Goal: Transaction & Acquisition: Purchase product/service

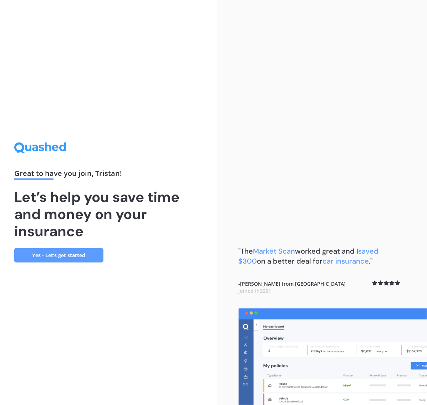
click at [52, 253] on link "Yes - Let’s get started" at bounding box center [58, 255] width 89 height 14
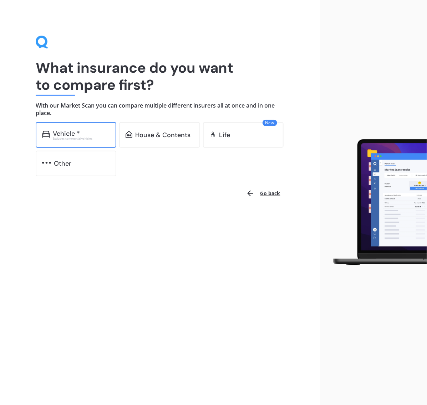
click at [72, 137] on div "Excludes commercial vehicles" at bounding box center [81, 138] width 57 height 3
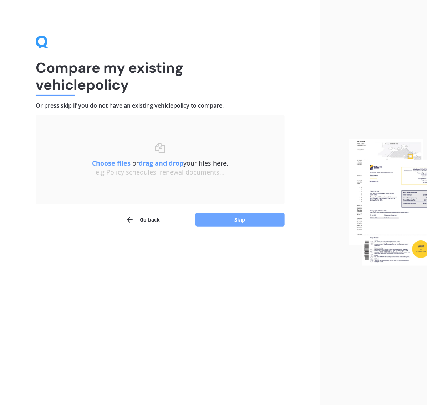
click at [232, 215] on button "Skip" at bounding box center [239, 220] width 89 height 14
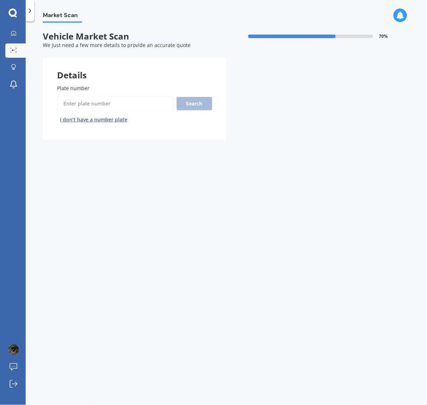
click at [118, 103] on input "Plate number" at bounding box center [115, 103] width 117 height 15
type input "HMK245"
click at [197, 109] on button "Search" at bounding box center [194, 104] width 36 height 14
select select "VOLKSWAGEN"
select select "POLO"
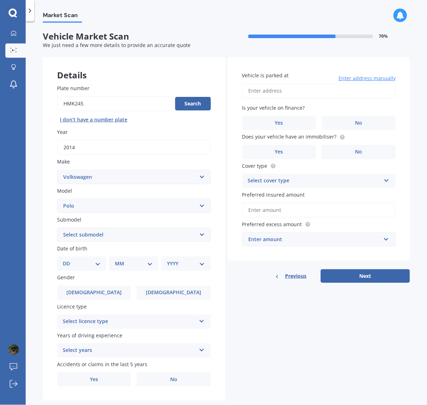
click at [280, 94] on input "Vehicle is parked at" at bounding box center [319, 90] width 154 height 15
click at [358, 94] on input "[STREET_ADDRESS][PERSON_NAME][PERSON_NAME]" at bounding box center [319, 90] width 154 height 15
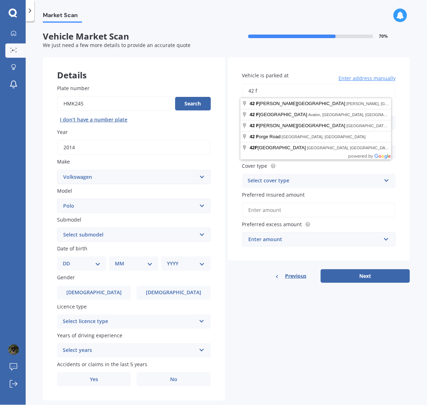
click at [0, 405] on com-1password-button at bounding box center [0, 405] width 0 height 0
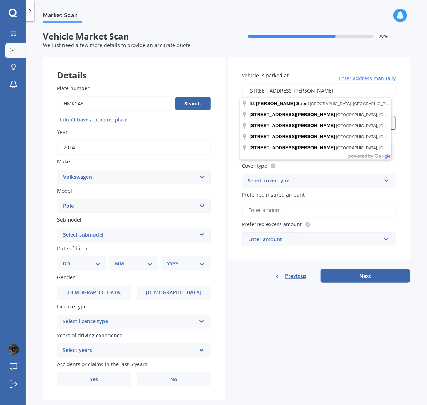
type input "[STREET_ADDRESS][PERSON_NAME]"
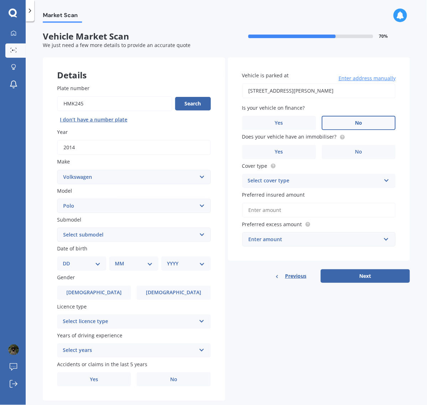
click at [337, 119] on label "No" at bounding box center [359, 123] width 74 height 14
click at [0, 0] on input "No" at bounding box center [0, 0] width 0 height 0
click at [356, 149] on span "No" at bounding box center [358, 152] width 7 height 6
click at [0, 0] on input "No" at bounding box center [0, 0] width 0 height 0
click at [333, 184] on div "Select cover type" at bounding box center [314, 181] width 133 height 9
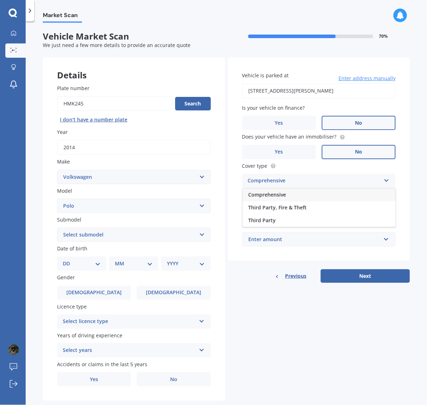
click at [309, 194] on div "Comprehensive" at bounding box center [318, 195] width 153 height 13
click at [301, 210] on input "Preferred insured amount" at bounding box center [319, 210] width 154 height 15
click at [302, 183] on div "Comprehensive" at bounding box center [314, 181] width 133 height 9
click at [302, 180] on div "Comprehensive" at bounding box center [314, 181] width 133 height 9
click at [309, 233] on input "text" at bounding box center [316, 240] width 147 height 14
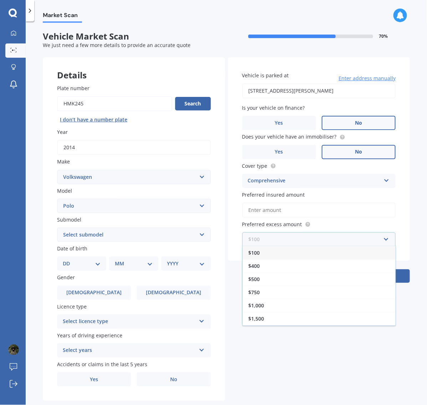
click at [309, 233] on input "text" at bounding box center [316, 240] width 147 height 14
click at [270, 289] on div "$750" at bounding box center [318, 292] width 153 height 13
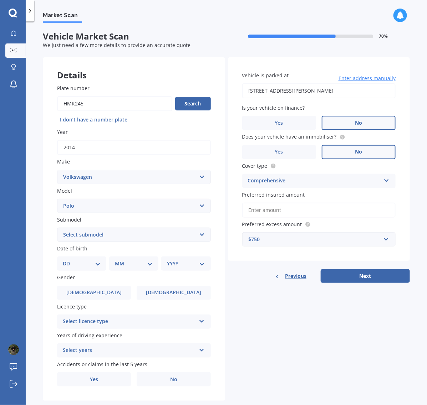
click at [273, 207] on input "Preferred insured amount" at bounding box center [319, 210] width 154 height 15
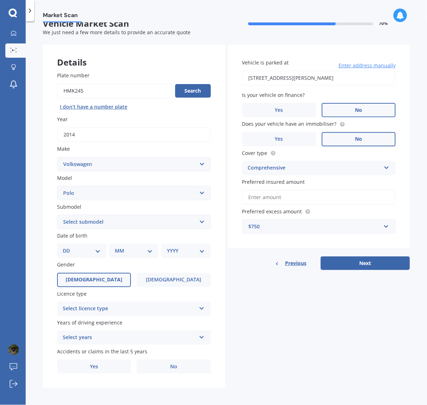
click at [110, 277] on label "[DEMOGRAPHIC_DATA]" at bounding box center [94, 280] width 74 height 14
click at [0, 0] on input "[DEMOGRAPHIC_DATA]" at bounding box center [0, 0] width 0 height 0
click at [107, 225] on select "Select submodel (All other) 1.2L tsi 1.4 1.4 TDI Blue Motion 1.4 Diesel Cross P…" at bounding box center [134, 222] width 154 height 14
select select "(ALL OTHER)"
click at [57, 215] on select "Select submodel (All other) 1.2L tsi 1.4 1.4 TDI Blue Motion 1.4 Diesel Cross P…" at bounding box center [134, 222] width 154 height 14
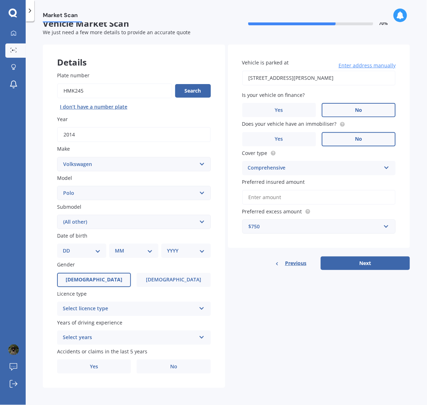
click at [89, 250] on select "DD 01 02 03 04 05 06 07 08 09 10 11 12 13 14 15 16 17 18 19 20 21 22 23 24 25 2…" at bounding box center [82, 251] width 38 height 8
select select "07"
click at [68, 247] on select "DD 01 02 03 04 05 06 07 08 09 10 11 12 13 14 15 16 17 18 19 20 21 22 23 24 25 2…" at bounding box center [82, 251] width 38 height 8
click at [134, 252] on select "MM 01 02 03 04 05 06 07 08 09 10 11 12" at bounding box center [135, 251] width 35 height 8
select select "10"
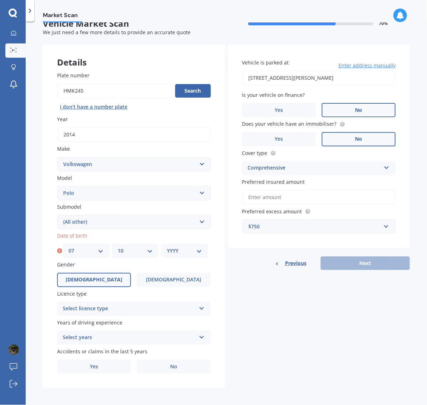
click at [118, 247] on select "MM 01 02 03 04 05 06 07 08 09 10 11 12" at bounding box center [135, 251] width 35 height 8
click at [182, 249] on select "YYYY 2025 2024 2023 2022 2021 2020 2019 2018 2017 2016 2015 2014 2013 2012 2011…" at bounding box center [184, 251] width 35 height 8
select select "1998"
click at [167, 247] on select "YYYY 2025 2024 2023 2022 2021 2020 2019 2018 2017 2016 2015 2014 2013 2012 2011…" at bounding box center [184, 251] width 35 height 8
click at [117, 305] on div "Select licence type" at bounding box center [129, 309] width 133 height 9
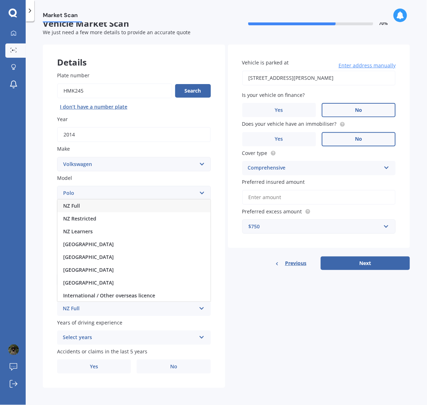
click at [104, 206] on div "NZ Full" at bounding box center [133, 206] width 153 height 13
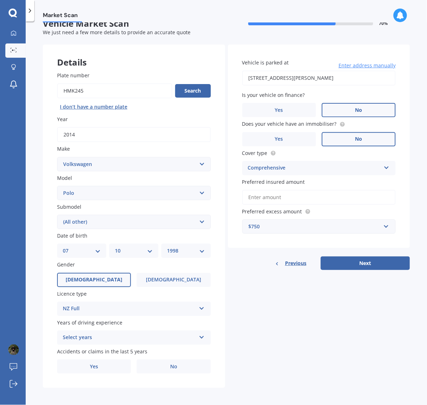
click at [132, 334] on div "Select years" at bounding box center [129, 338] width 133 height 9
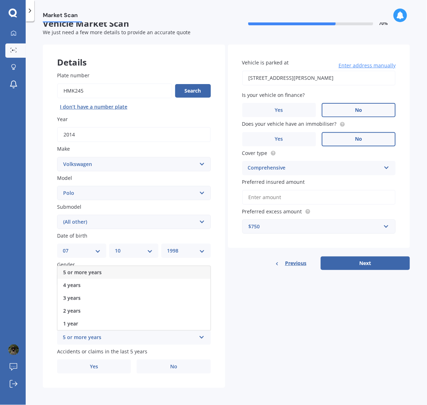
click at [122, 268] on div "5 or more years" at bounding box center [133, 272] width 153 height 13
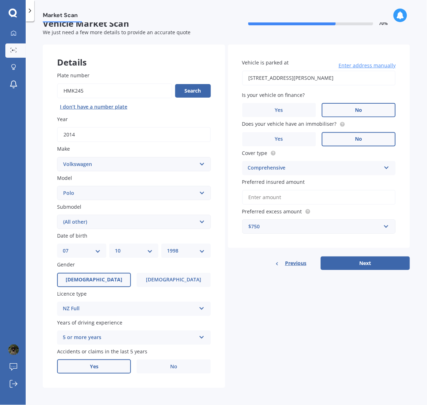
click at [120, 362] on label "Yes" at bounding box center [94, 367] width 74 height 14
click at [0, 0] on input "Yes" at bounding box center [0, 0] width 0 height 0
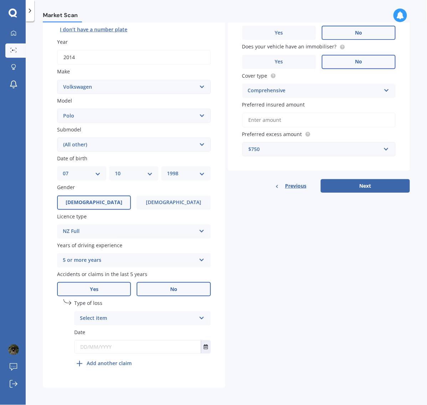
click at [140, 286] on label "No" at bounding box center [174, 289] width 74 height 14
click at [0, 0] on input "No" at bounding box center [0, 0] width 0 height 0
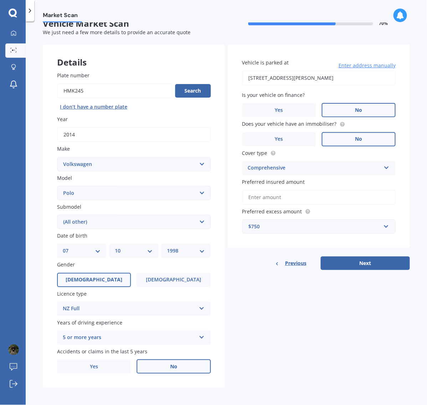
drag, startPoint x: 88, startPoint y: 383, endPoint x: 87, endPoint y: 378, distance: 4.3
click at [88, 383] on div "Plate number Search I don’t have a number plate Year [DATE] Make Select make AC…" at bounding box center [134, 222] width 182 height 331
click at [351, 257] on button "Next" at bounding box center [364, 264] width 89 height 14
click at [301, 199] on input "Preferred insured amount" at bounding box center [319, 197] width 154 height 15
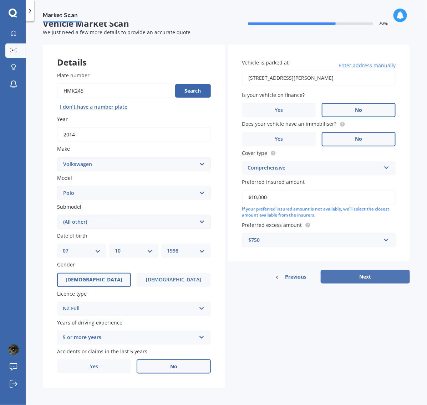
type input "$10,000"
click at [354, 277] on button "Next" at bounding box center [364, 277] width 89 height 14
select select "07"
select select "10"
select select "1998"
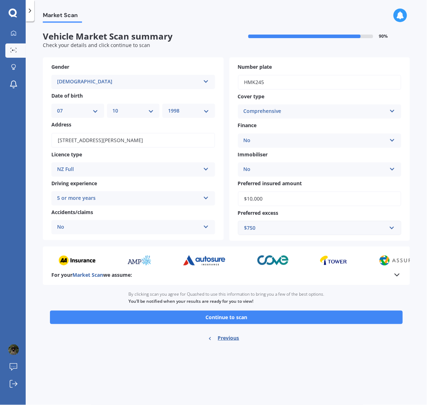
scroll to position [0, 0]
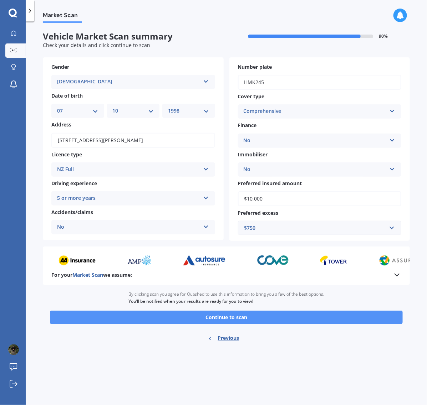
click at [330, 314] on button "Continue to scan" at bounding box center [226, 318] width 353 height 14
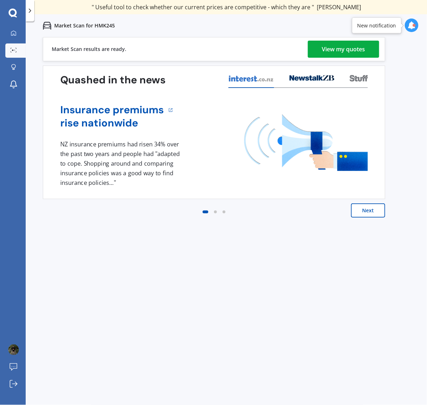
click at [322, 52] on div "View my quotes" at bounding box center [343, 49] width 43 height 17
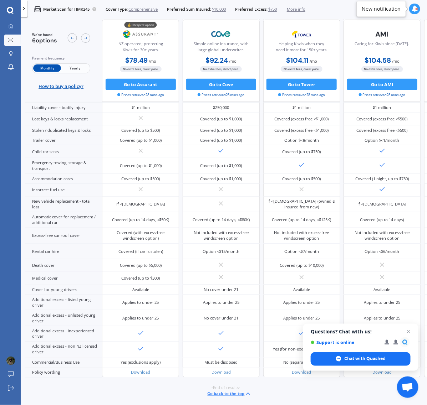
scroll to position [146, 0]
click at [409, 334] on span "Close chat" at bounding box center [408, 332] width 9 height 9
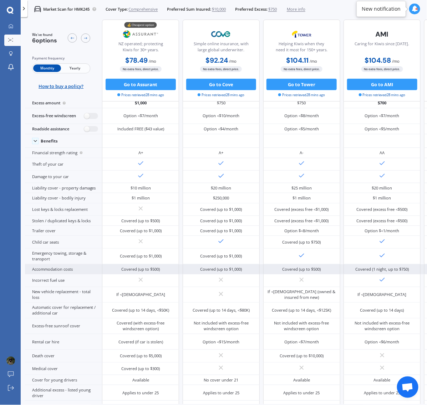
scroll to position [0, 0]
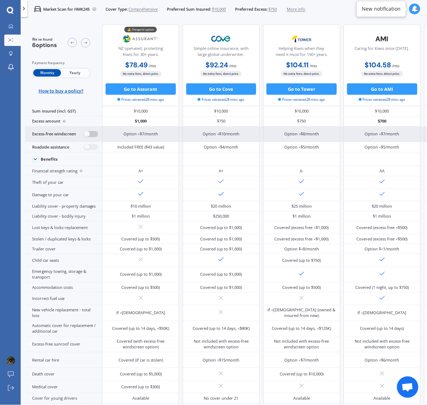
click at [91, 135] on label at bounding box center [91, 134] width 14 height 6
radio input "true"
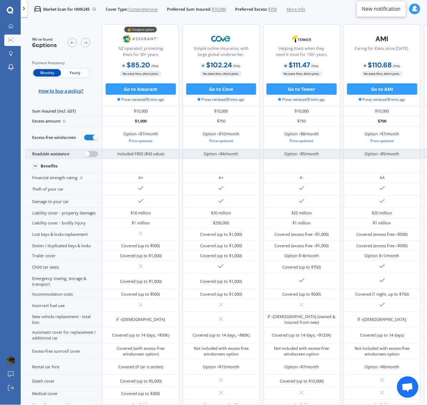
click at [85, 154] on label at bounding box center [91, 154] width 14 height 6
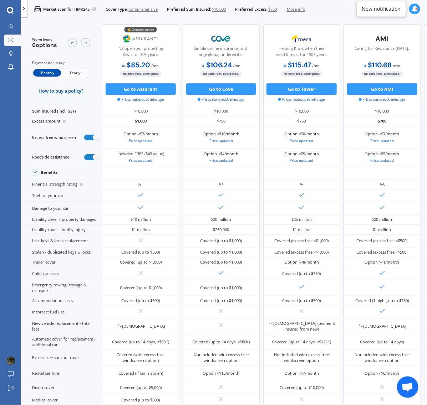
click at [80, 73] on span "Yearly" at bounding box center [75, 72] width 28 height 7
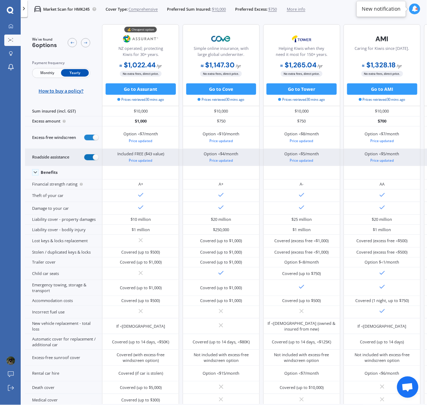
click at [91, 158] on label at bounding box center [91, 157] width 14 height 6
radio input "false"
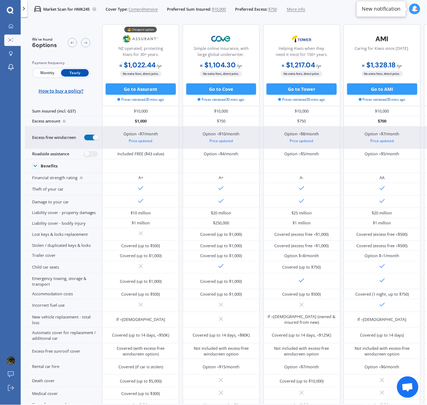
click at [92, 140] on label at bounding box center [91, 138] width 14 height 6
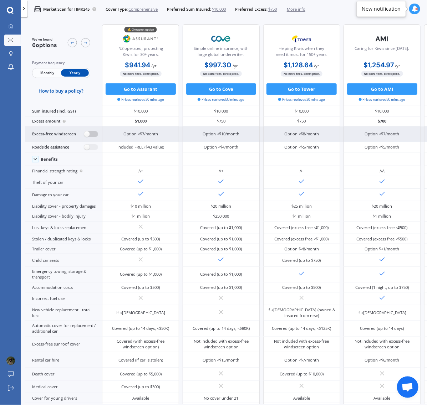
click at [94, 135] on label at bounding box center [91, 134] width 14 height 6
radio input "true"
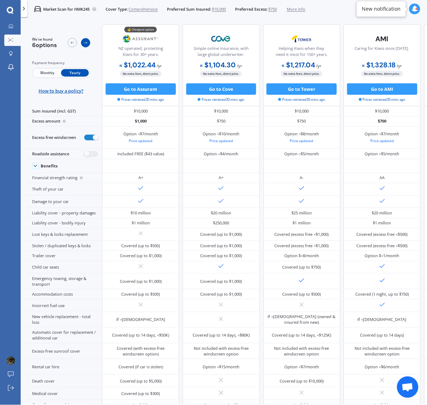
click at [81, 43] on div at bounding box center [85, 42] width 9 height 9
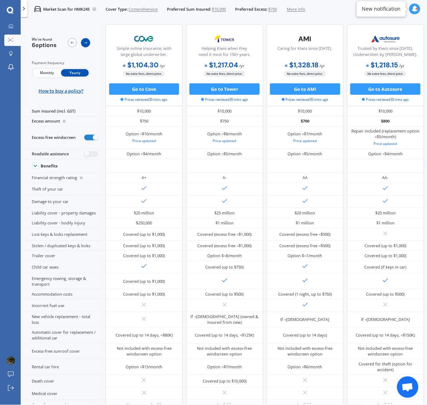
click at [81, 43] on div at bounding box center [85, 42] width 9 height 9
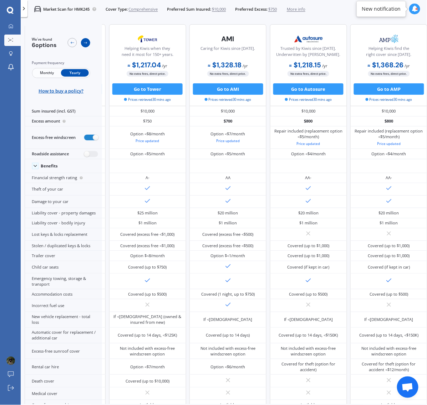
click at [81, 43] on div at bounding box center [85, 42] width 9 height 9
click at [70, 43] on icon at bounding box center [72, 43] width 5 height 5
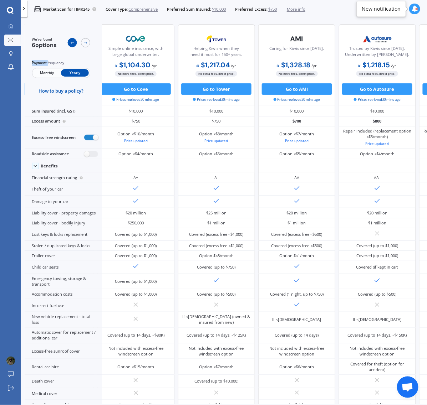
click at [70, 43] on icon at bounding box center [72, 43] width 5 height 5
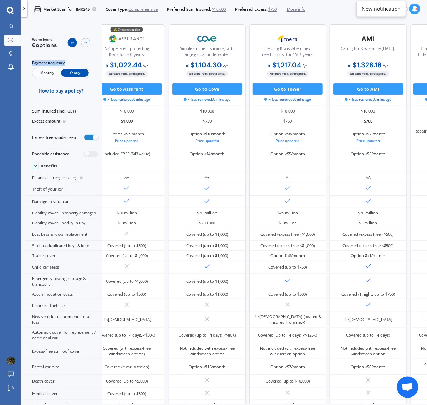
click at [70, 43] on icon at bounding box center [72, 43] width 5 height 5
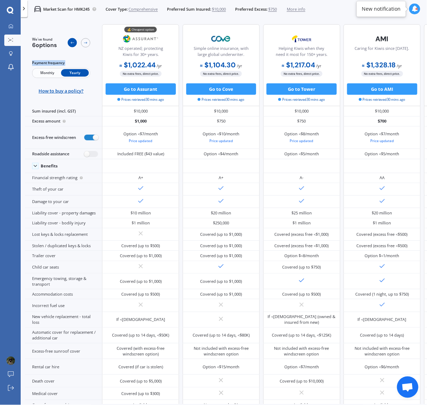
click at [70, 43] on icon at bounding box center [72, 43] width 5 height 5
click at [219, 8] on span "$10,000" at bounding box center [219, 9] width 14 height 6
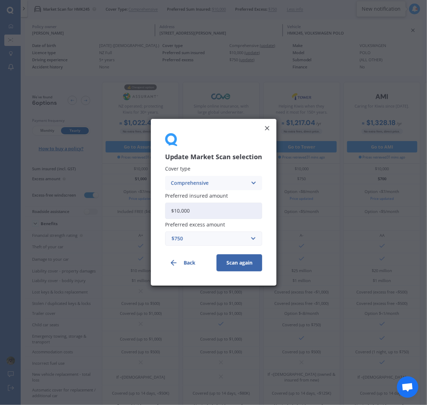
drag, startPoint x: 216, startPoint y: 212, endPoint x: 122, endPoint y: 205, distance: 94.4
click at [122, 205] on div "Update Market Scan selection Cover type Comprehensive Comprehensive Third Party…" at bounding box center [213, 202] width 427 height 405
type input "$12,000"
click at [259, 260] on button "Scan again" at bounding box center [239, 263] width 46 height 17
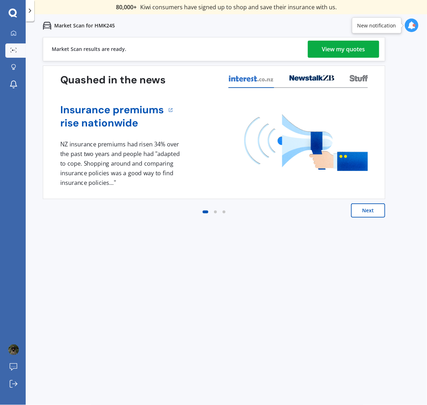
click at [352, 43] on div "View my quotes" at bounding box center [343, 49] width 43 height 17
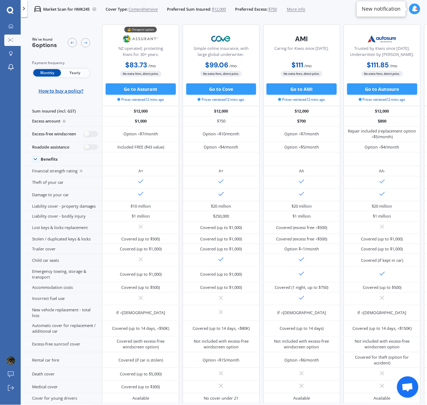
click at [88, 72] on span "Yearly" at bounding box center [75, 72] width 28 height 7
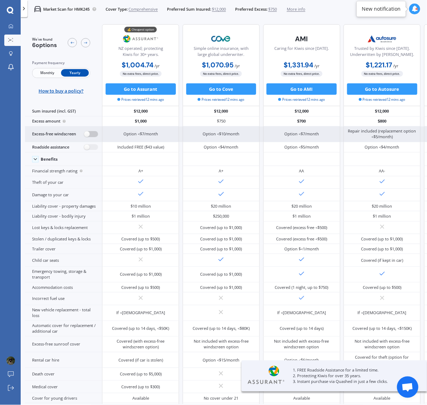
click at [86, 134] on label at bounding box center [91, 134] width 14 height 6
radio input "true"
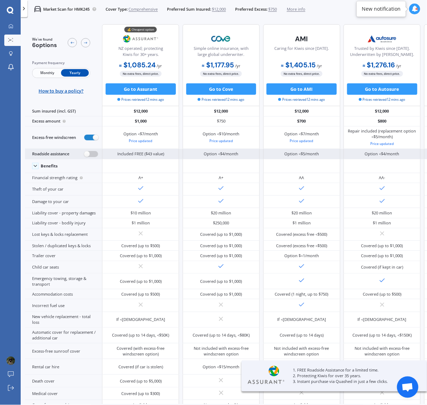
click at [93, 152] on label at bounding box center [91, 154] width 14 height 6
radio input "true"
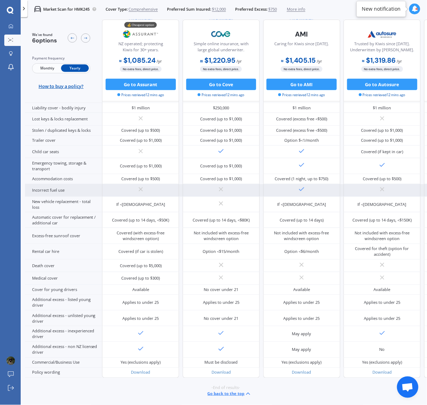
scroll to position [163, 0]
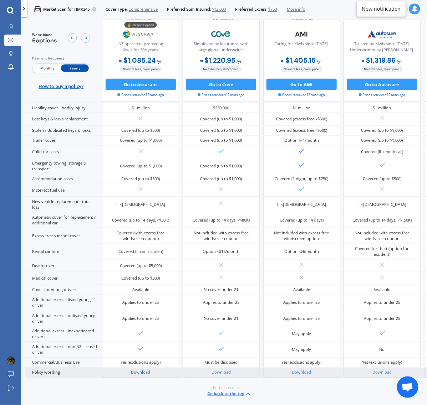
click at [144, 370] on link "Download" at bounding box center [140, 372] width 19 height 5
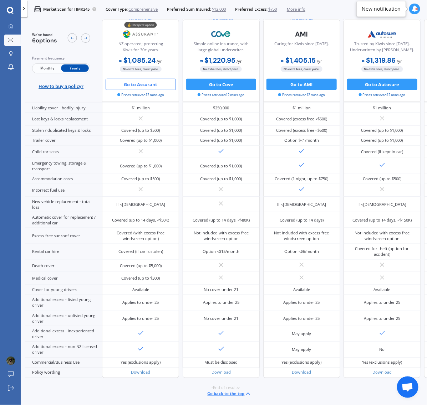
click at [160, 81] on button "Go to Assurant" at bounding box center [141, 84] width 70 height 11
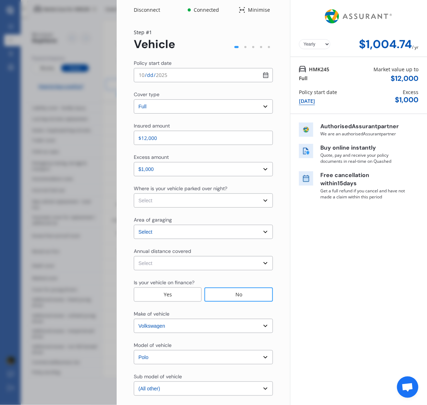
click at [236, 72] on input "[DATE]" at bounding box center [203, 75] width 139 height 14
type input "[DATE]"
click at [188, 170] on select "Select excess amount $500 $1,000 $1,500" at bounding box center [203, 169] width 139 height 14
click at [134, 162] on select "Select excess amount $500 $1,000 $1,500" at bounding box center [203, 169] width 139 height 14
click at [171, 160] on div "Excess amount" at bounding box center [203, 158] width 139 height 9
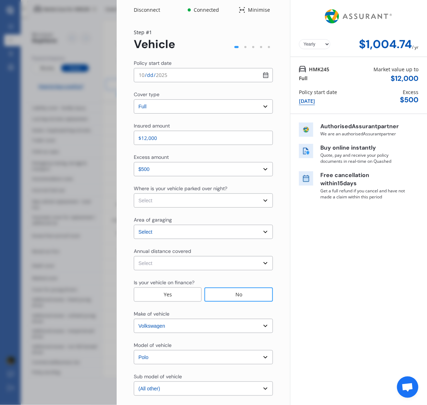
click at [174, 171] on select "Select excess amount $500 $1,000 $1,500" at bounding box center [203, 169] width 139 height 14
click at [134, 162] on select "Select excess amount $500 $1,000 $1,500" at bounding box center [203, 169] width 139 height 14
click at [343, 213] on div "Yearly Monthly $1,004.74 / yr HMK245 Full Market value up to $ 12,000 Policy st…" at bounding box center [358, 255] width 137 height 510
click at [213, 174] on select "Select excess amount $500 $1,000 $1,500" at bounding box center [203, 169] width 139 height 14
select select "0"
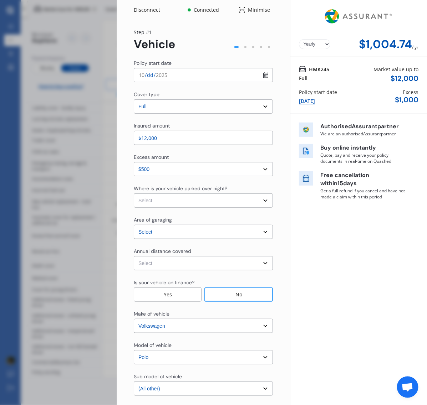
click at [134, 162] on select "Select excess amount $500 $1,000 $1,500" at bounding box center [203, 169] width 139 height 14
click at [185, 200] on select "Select In a garage On own property On street or road" at bounding box center [203, 201] width 139 height 14
select select "On street or road"
click at [134, 194] on select "Select In a garage On own property On street or road" at bounding box center [203, 201] width 139 height 14
click at [179, 229] on select "Select [GEOGRAPHIC_DATA] [GEOGRAPHIC_DATA] [GEOGRAPHIC_DATA] / [PERSON_NAME] / …" at bounding box center [203, 232] width 139 height 14
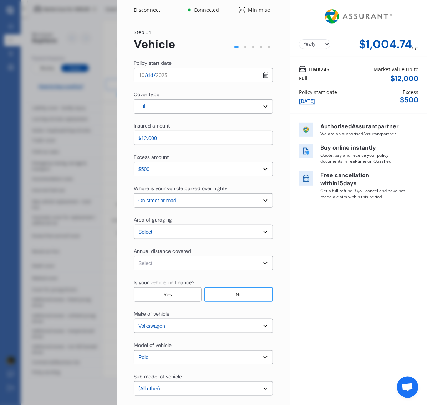
click at [352, 255] on div "Yearly Monthly $1,004.74 / yr HMK245 Full Market value up to $ 12,000 Policy st…" at bounding box center [358, 255] width 137 height 510
click at [255, 261] on select "Select Low (less than 15,000km per year) Average (15,000-30,000km per year) Hig…" at bounding box center [203, 263] width 139 height 14
select select "15000"
click at [134, 256] on select "Select Low (less than 15,000km per year) Average (15,000-30,000km per year) Hig…" at bounding box center [203, 263] width 139 height 14
click at [234, 261] on select "Select Low (less than 15,000km per year) Average (15,000-30,000km per year) Hig…" at bounding box center [203, 263] width 139 height 14
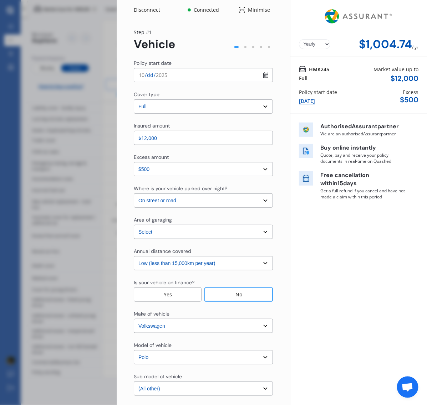
click at [134, 256] on select "Select Low (less than 15,000km per year) Average (15,000-30,000km per year) Hig…" at bounding box center [203, 263] width 139 height 14
click at [235, 295] on div "No" at bounding box center [238, 295] width 68 height 14
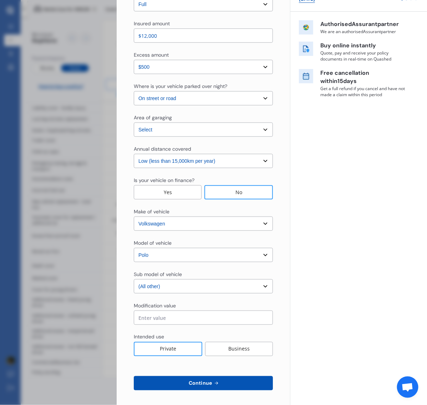
scroll to position [104, 0]
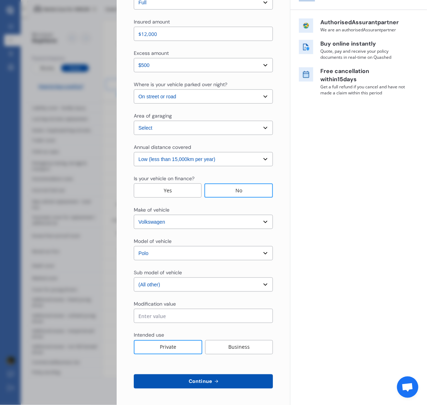
click at [223, 281] on select "Select sub-model (All other) 1.2L tsi 1.4 1.4 TDI Blue Motion 1.4 Diesel Cross …" at bounding box center [203, 285] width 139 height 14
click at [225, 287] on select "Select sub-model (All other) 1.2L tsi 1.4 1.4 TDI Blue Motion 1.4 Diesel Cross …" at bounding box center [203, 285] width 139 height 14
click at [307, 290] on div "Yearly Monthly $1,004.74 / yr HMK245 Full Market value up to $ 12,000 Policy st…" at bounding box center [358, 151] width 137 height 510
click at [226, 316] on input "text" at bounding box center [203, 316] width 139 height 14
click at [179, 344] on div "Private" at bounding box center [168, 347] width 68 height 14
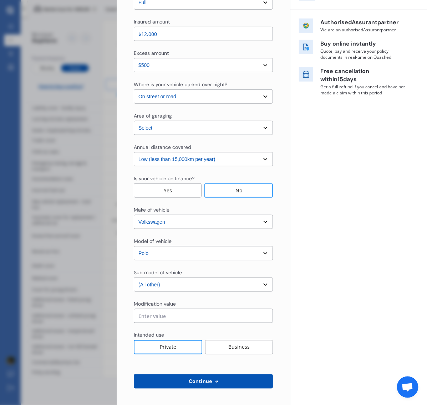
click at [243, 375] on button "Continue" at bounding box center [203, 382] width 139 height 14
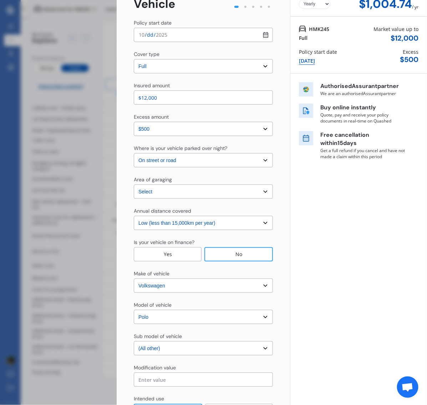
scroll to position [0, 0]
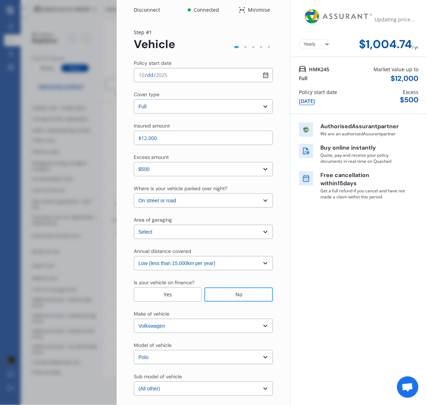
select select "Mr"
select select "07"
select select "10"
select select "1998"
select select "full"
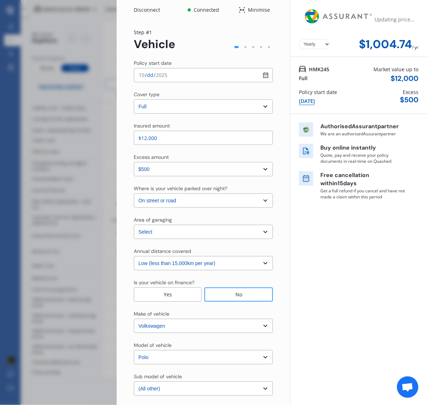
select select "more than 4 years"
select select "[GEOGRAPHIC_DATA]"
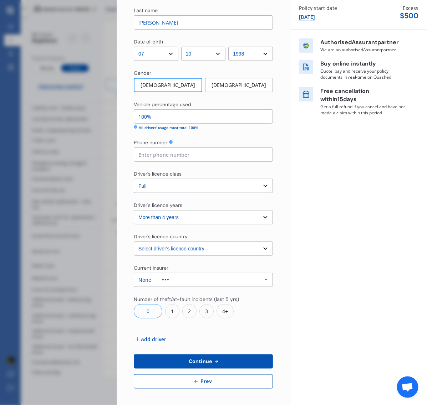
scroll to position [84, 0]
click at [205, 381] on span "Prev" at bounding box center [206, 382] width 14 height 6
select select "full"
select select "0"
select select "On street or road"
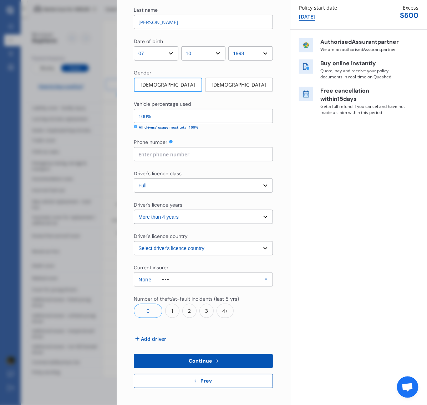
select select "[GEOGRAPHIC_DATA]"
select select "15000"
select select "VOLKSWAGEN"
select select "POLO"
select select "(ALL OTHER)"
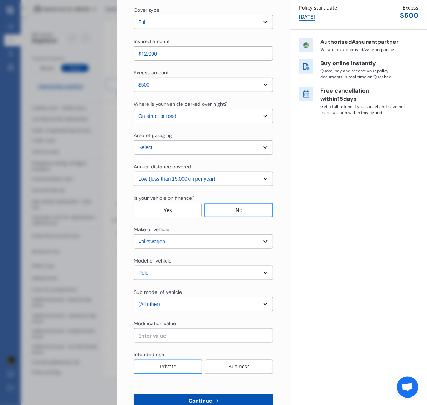
click at [190, 176] on select "Select Low (less than 15,000km per year) Average (15,000-30,000km per year) Hig…" at bounding box center [203, 179] width 139 height 14
drag, startPoint x: 190, startPoint y: 176, endPoint x: 183, endPoint y: 139, distance: 37.8
click at [190, 176] on select "Select Low (less than 15,000km per year) Average (15,000-30,000km per year) Hig…" at bounding box center [203, 179] width 139 height 14
click at [169, 79] on select "Select excess amount $500 $1,000 $1,500" at bounding box center [203, 85] width 139 height 14
select select "500.00"
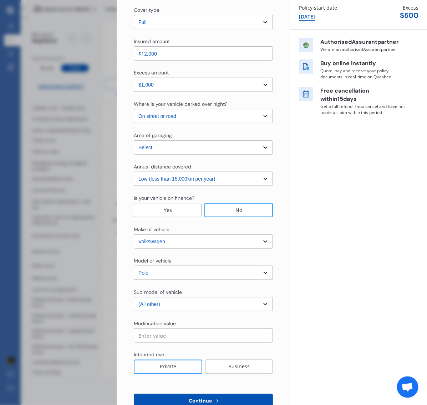
click at [134, 78] on select "Select excess amount $500 $1,000 $1,500" at bounding box center [203, 85] width 139 height 14
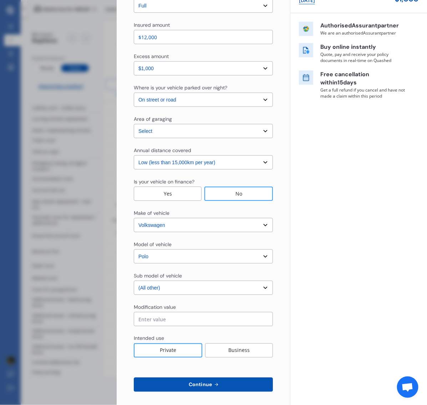
scroll to position [104, 0]
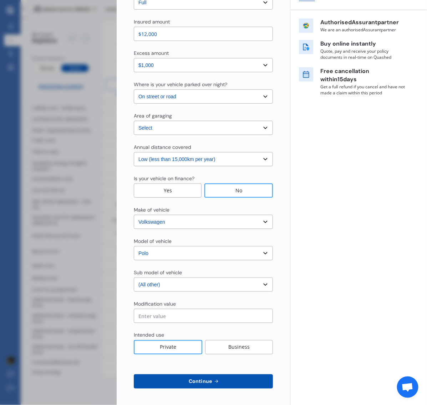
click at [245, 381] on button "Continue" at bounding box center [203, 382] width 139 height 14
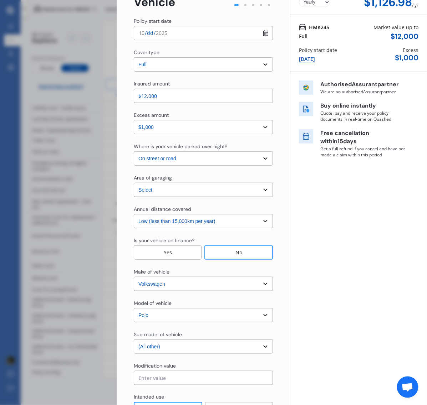
scroll to position [0, 0]
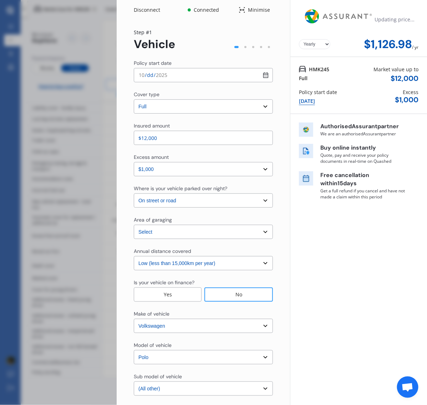
select select "Mr"
select select "07"
select select "10"
select select "1998"
select select "full"
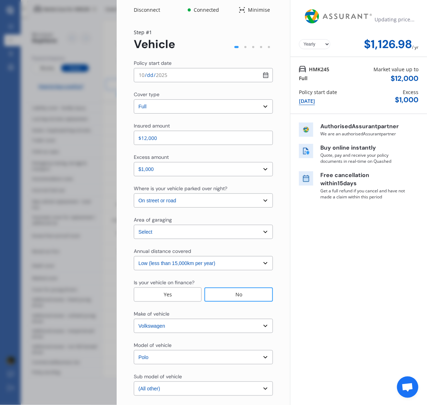
select select "more than 4 years"
select select "[GEOGRAPHIC_DATA]"
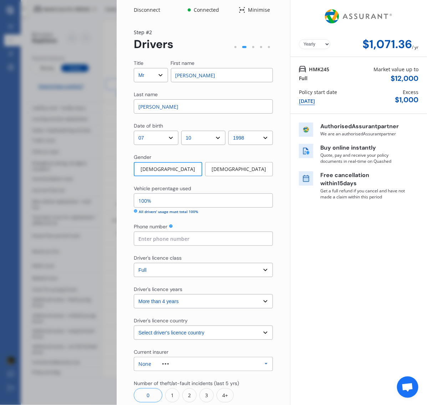
click at [176, 299] on select "Select driver's licence years Less than 1 year 1-2 years 2-4 years More than 4 …" at bounding box center [203, 301] width 139 height 14
click at [177, 298] on select "Select driver's licence years Less than 1 year 1-2 years 2-4 years More than 4 …" at bounding box center [203, 301] width 139 height 14
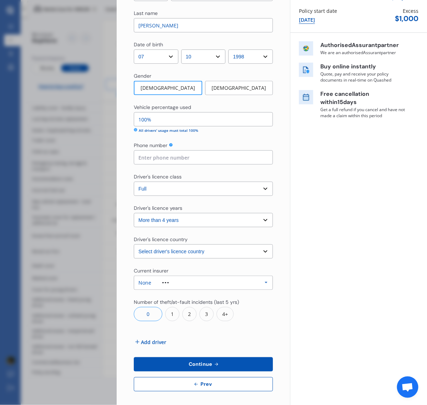
scroll to position [84, 0]
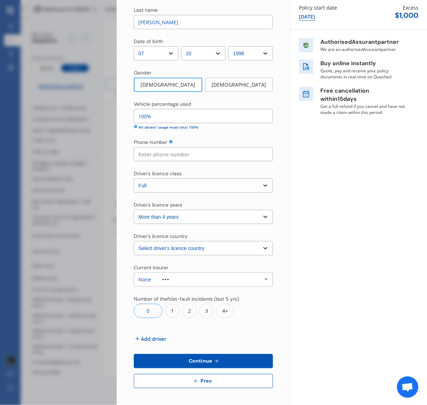
click at [184, 273] on div "None Allianz AAI AMI IAG - NZI/State [PERSON_NAME] Vero Unknown Other Insurer N…" at bounding box center [203, 280] width 139 height 14
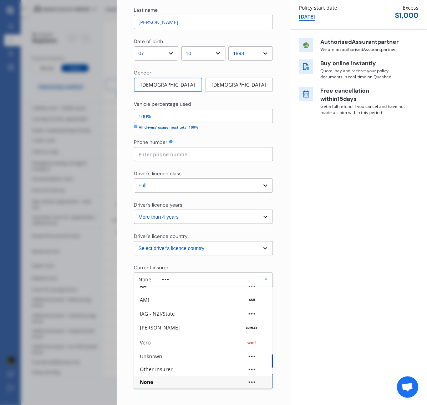
click at [184, 273] on div "None Allianz AAI AMI IAG - NZI/State [PERSON_NAME] Vero Unknown Other Insurer N…" at bounding box center [203, 280] width 139 height 14
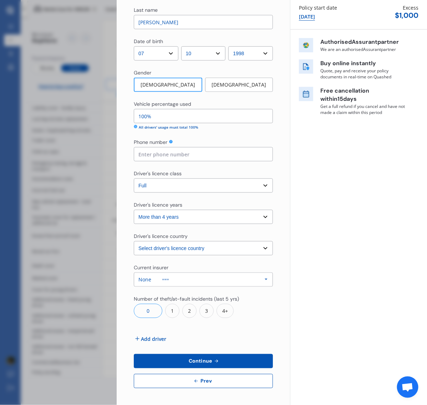
drag, startPoint x: 184, startPoint y: 273, endPoint x: 187, endPoint y: 277, distance: 5.6
click at [184, 273] on div "None Allianz AAI AMI IAG - NZI/State [PERSON_NAME] Vero Unknown Other Insurer N…" at bounding box center [203, 280] width 139 height 14
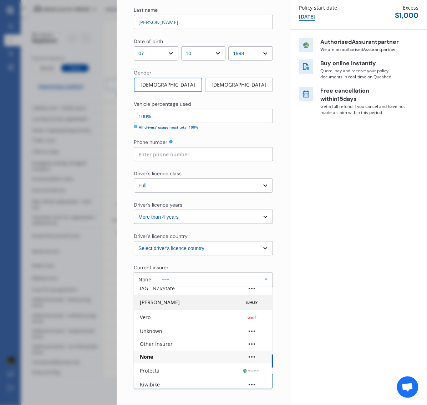
scroll to position [47, 0]
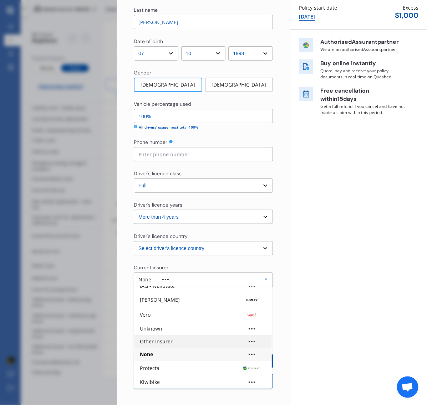
click at [179, 342] on div "Other Insurer" at bounding box center [203, 341] width 126 height 5
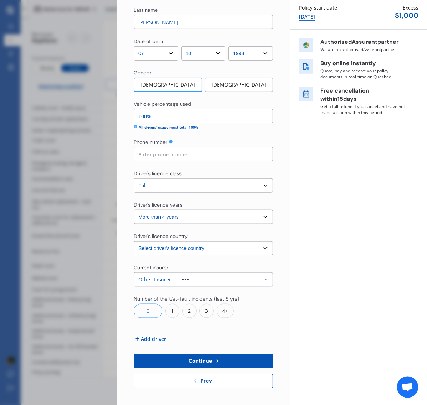
click at [174, 312] on div "1" at bounding box center [172, 311] width 14 height 14
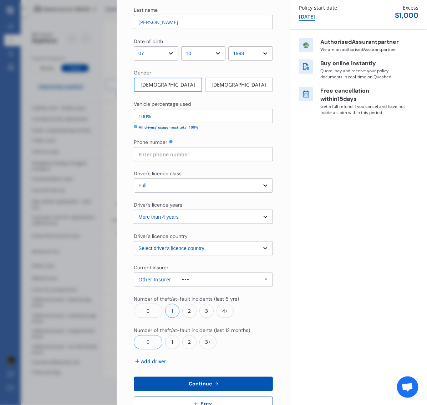
scroll to position [107, 0]
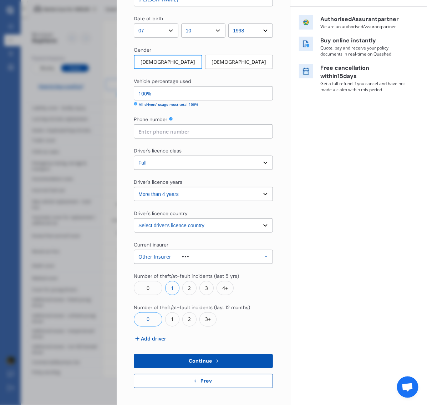
click at [152, 320] on div "0" at bounding box center [148, 320] width 29 height 14
click at [188, 357] on button "Continue" at bounding box center [203, 361] width 139 height 14
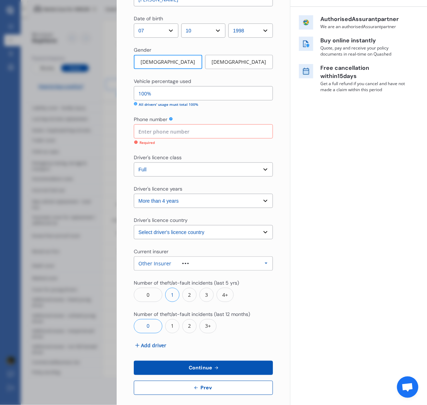
click at [168, 131] on input at bounding box center [203, 131] width 139 height 14
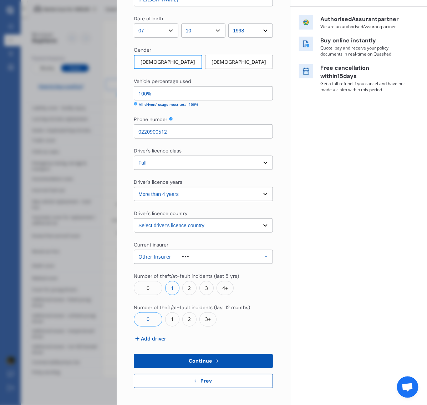
type input "0220900512"
click at [355, 194] on div "Yearly Monthly $1,071.36 / yr HMK245 Full Market value up to $ 12,000 Policy st…" at bounding box center [358, 149] width 137 height 513
click at [241, 364] on button "Continue" at bounding box center [203, 361] width 139 height 14
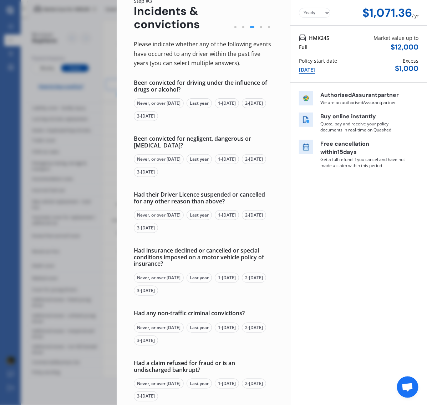
scroll to position [0, 0]
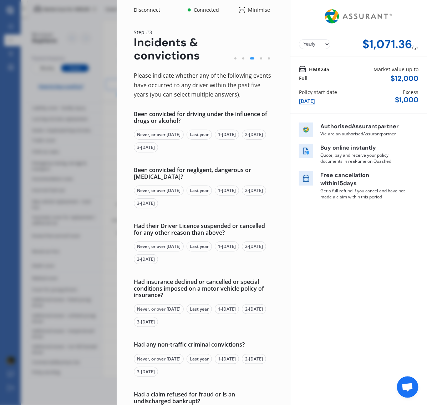
click at [175, 134] on div "Never, or over [DATE]" at bounding box center [159, 135] width 50 height 10
click at [170, 190] on div "Never, or over [DATE]" at bounding box center [159, 191] width 50 height 10
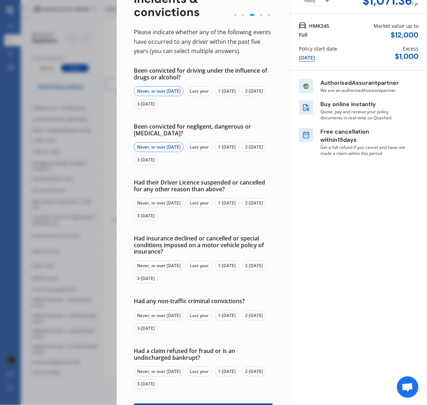
scroll to position [89, 0]
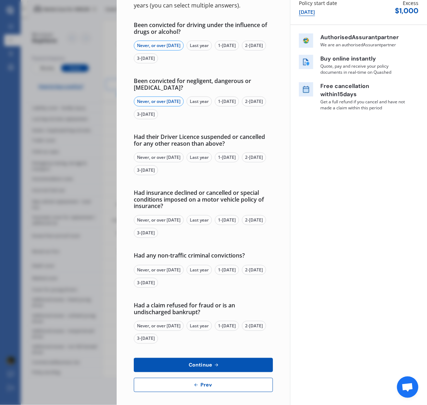
click at [165, 156] on div "Never, or over [DATE]" at bounding box center [159, 158] width 50 height 10
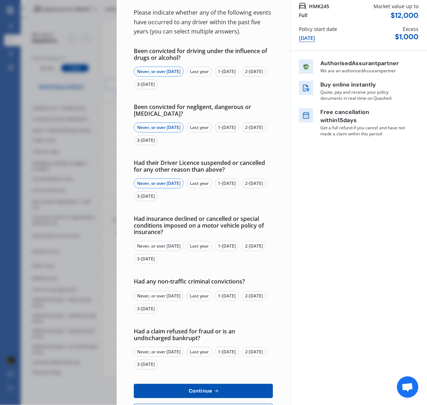
scroll to position [93, 0]
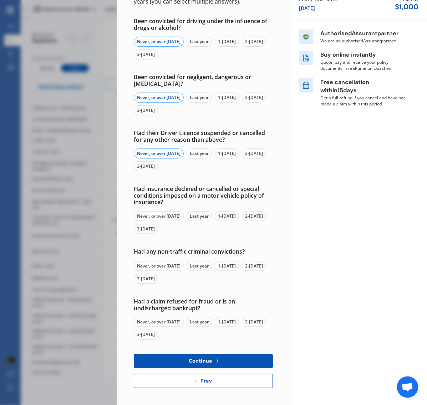
click at [181, 216] on div "Never, or over [DATE]" at bounding box center [159, 216] width 50 height 10
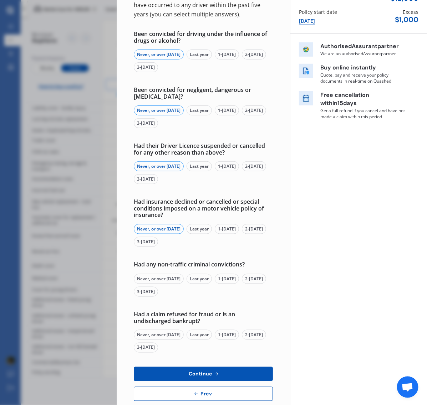
click at [175, 267] on div "Please indicate whether any of the following events have occurred to any driver…" at bounding box center [203, 196] width 139 height 411
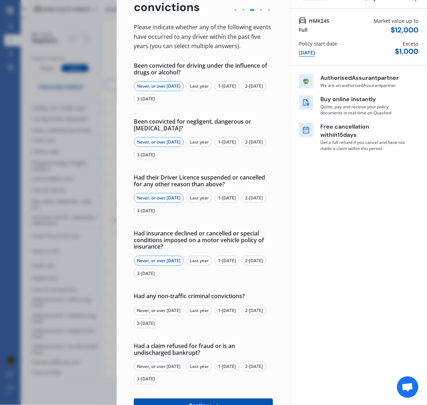
click at [162, 307] on div "Never, or over [DATE]" at bounding box center [159, 311] width 50 height 10
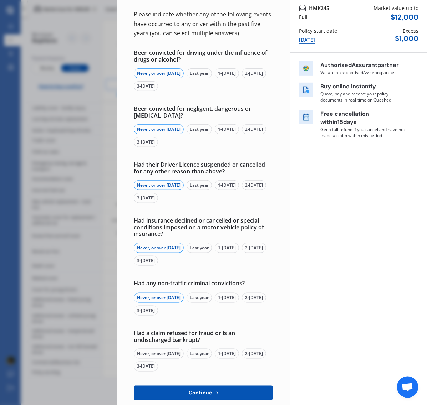
scroll to position [93, 0]
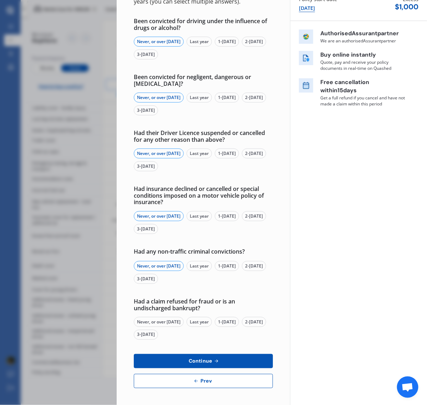
click at [182, 318] on div "Never, or over [DATE]" at bounding box center [159, 322] width 50 height 10
click at [260, 356] on button "Continue" at bounding box center [203, 361] width 139 height 14
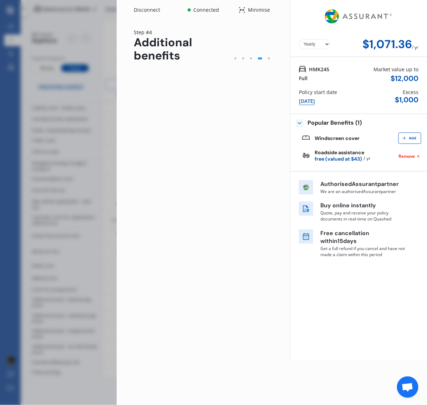
scroll to position [0, 0]
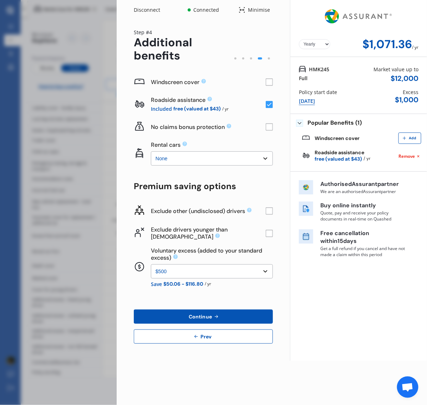
click at [270, 81] on rect at bounding box center [269, 82] width 7 height 7
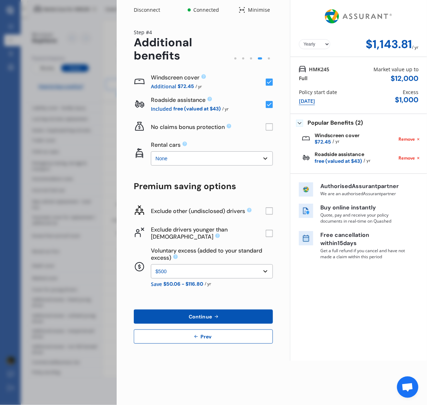
click at [270, 81] on rect at bounding box center [269, 82] width 7 height 7
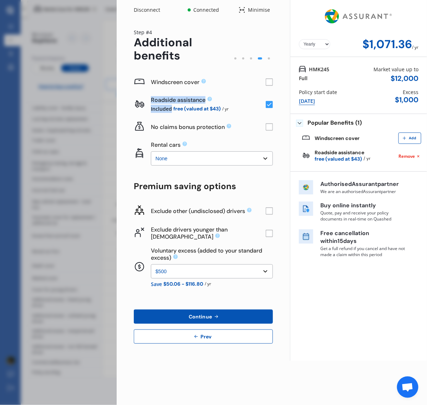
click at [270, 81] on rect at bounding box center [269, 82] width 7 height 7
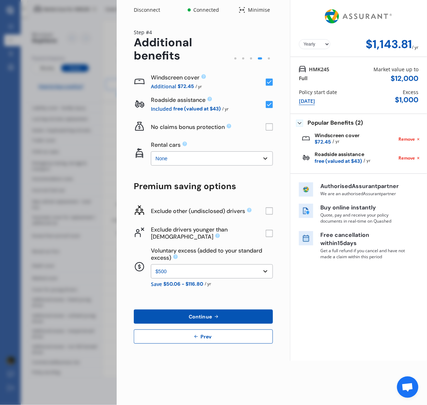
click at [270, 81] on rect at bounding box center [269, 82] width 7 height 7
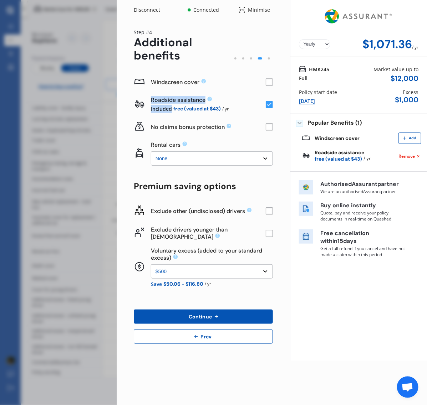
click at [270, 81] on rect at bounding box center [269, 82] width 7 height 7
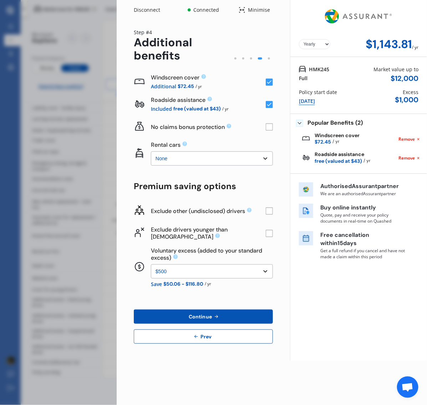
click at [268, 127] on rect at bounding box center [269, 127] width 7 height 7
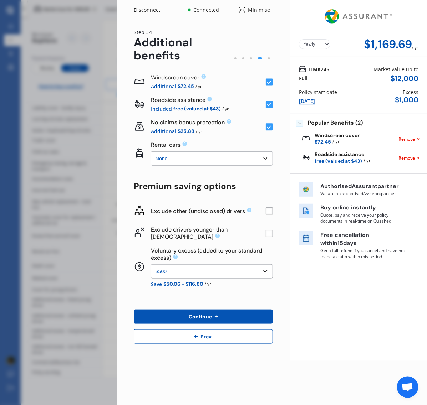
click at [190, 158] on select "None $2,500 $5,000" at bounding box center [212, 159] width 122 height 14
click at [190, 157] on select "None $2,500 $5,000" at bounding box center [212, 159] width 122 height 14
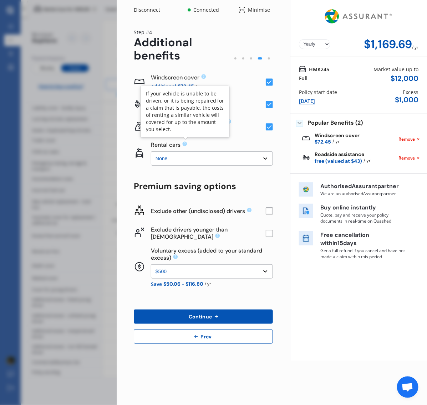
click at [184, 143] on icon at bounding box center [185, 144] width 5 height 5
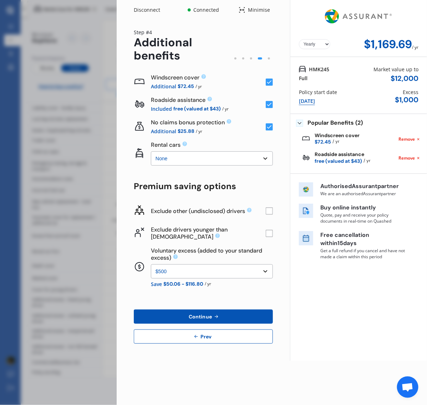
click at [269, 235] on rect at bounding box center [269, 233] width 7 height 7
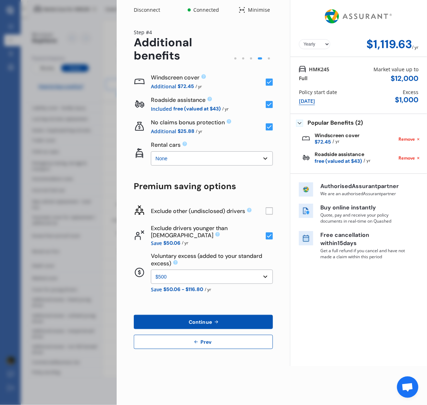
click at [265, 274] on select "None $500 $1,000" at bounding box center [212, 277] width 122 height 14
click at [151, 270] on select "None $500 $1,000" at bounding box center [212, 277] width 122 height 14
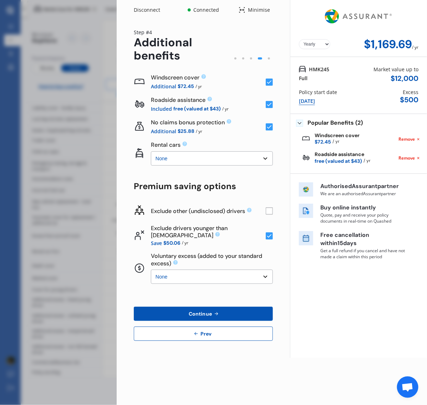
click at [262, 275] on select "None $500 $1,000" at bounding box center [212, 277] width 122 height 14
click at [151, 270] on select "None $500 $1,000" at bounding box center [212, 277] width 122 height 14
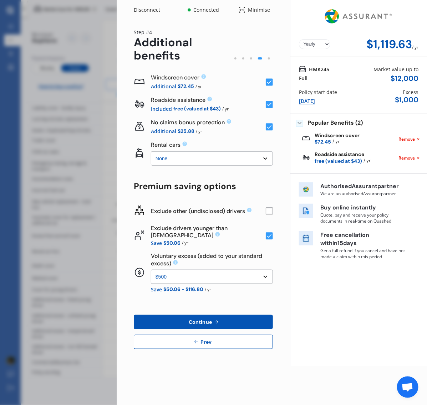
click at [205, 276] on select "None $500 $1,000" at bounding box center [212, 277] width 122 height 14
click at [151, 270] on select "None $500 $1,000" at bounding box center [212, 277] width 122 height 14
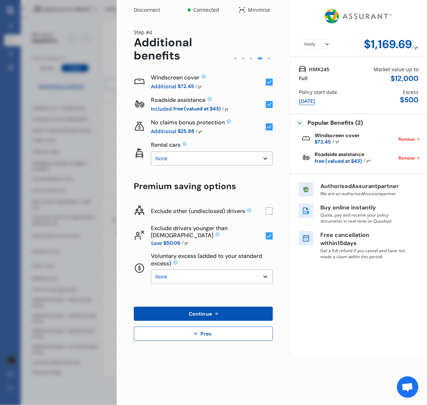
click at [199, 267] on div "Voluntary excess (added to your standard excess) None $500 $1,000" at bounding box center [212, 269] width 122 height 32
click at [198, 279] on select "None $500 $1,000" at bounding box center [212, 277] width 122 height 14
click at [151, 270] on select "None $500 $1,000" at bounding box center [212, 277] width 122 height 14
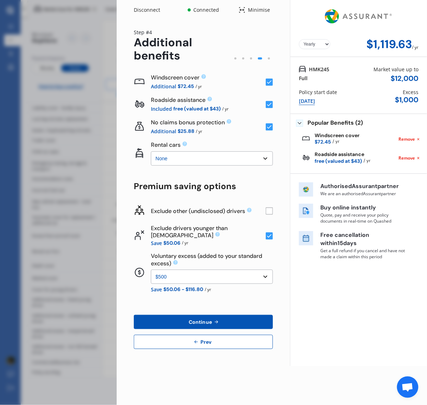
click at [190, 277] on select "None $500 $1,000" at bounding box center [212, 277] width 122 height 14
select select "0"
click at [151, 270] on select "None $500 $1,000" at bounding box center [212, 277] width 122 height 14
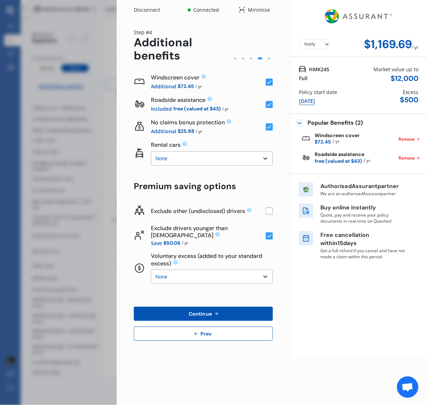
click at [223, 314] on button "Continue" at bounding box center [203, 314] width 139 height 14
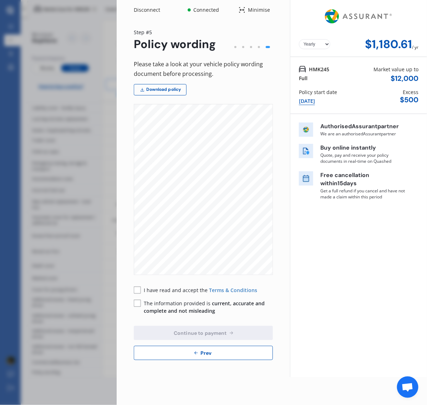
click at [319, 39] on div "Yearly Monthly $1,180.61 / yr" at bounding box center [358, 44] width 119 height 13
click at [319, 43] on select "Yearly Monthly" at bounding box center [314, 44] width 31 height 10
click at [299, 39] on select "Yearly Monthly" at bounding box center [314, 44] width 31 height 10
click at [314, 43] on select "Yearly Monthly" at bounding box center [314, 44] width 31 height 10
click at [299, 39] on select "Yearly Monthly" at bounding box center [314, 44] width 31 height 10
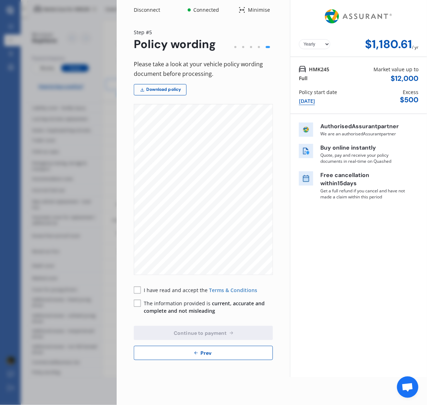
click at [154, 284] on div "Please take a look at your vehicle policy wording document before processing. D…" at bounding box center [203, 210] width 139 height 301
click at [166, 292] on span "I have read and accept the" at bounding box center [176, 290] width 65 height 7
click at [175, 303] on span "The information provided is current, accurate and complete and not misleading" at bounding box center [204, 307] width 121 height 14
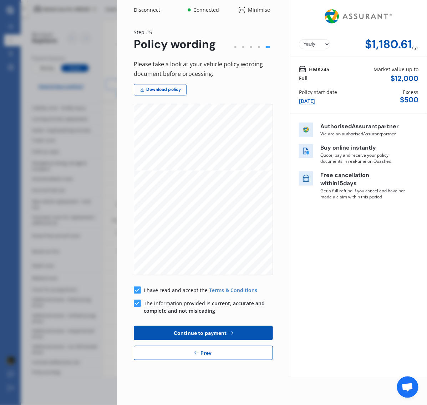
scroll to position [535, 0]
click at [164, 91] on link "Download policy" at bounding box center [160, 89] width 53 height 11
click at [300, 44] on select "Yearly Monthly" at bounding box center [314, 44] width 31 height 10
click at [299, 39] on select "Yearly Monthly" at bounding box center [314, 44] width 31 height 10
click at [314, 44] on select "Yearly Monthly" at bounding box center [314, 44] width 31 height 10
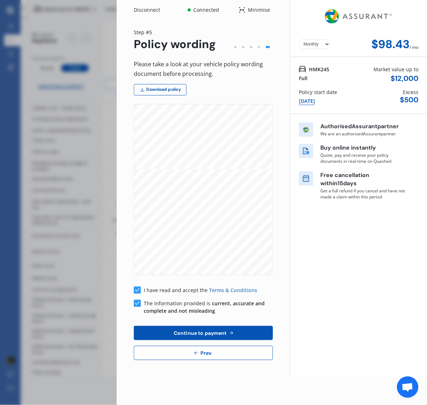
click at [314, 43] on select "Yearly Monthly" at bounding box center [314, 44] width 31 height 10
click at [299, 39] on select "Yearly Monthly" at bounding box center [314, 44] width 31 height 10
click at [318, 43] on select "Yearly Monthly" at bounding box center [314, 44] width 31 height 10
select select "Monthly"
click at [299, 39] on select "Yearly Monthly" at bounding box center [314, 44] width 31 height 10
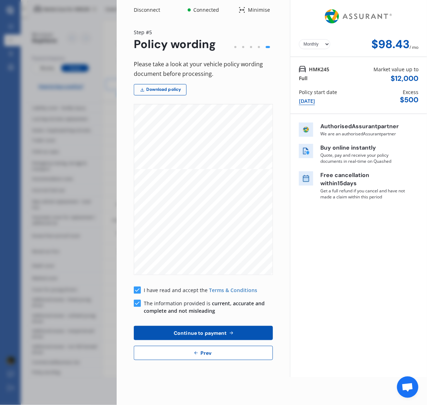
click at [244, 327] on button "Continue to payment" at bounding box center [203, 333] width 139 height 14
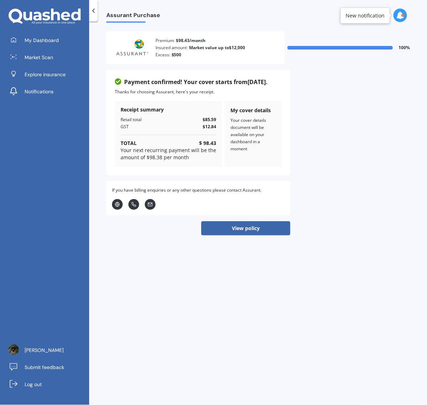
click at [255, 112] on div "My cover details" at bounding box center [253, 110] width 46 height 7
click at [79, 43] on link "My Dashboard" at bounding box center [47, 40] width 84 height 14
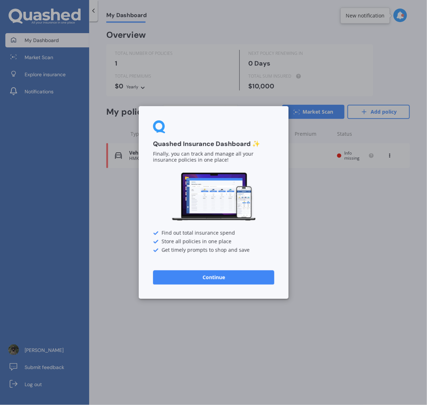
click at [245, 292] on div "Quashed Insurance Dashboard ✨ Finally, you can track and manage all your insura…" at bounding box center [214, 202] width 150 height 193
click at [245, 281] on button "Continue" at bounding box center [213, 278] width 121 height 14
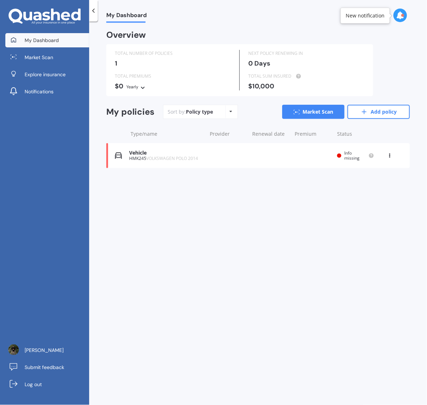
click at [270, 175] on div "Overview TOTAL NUMBER OF POLICIES 1 NEXT POLICY RENEWING IN 0 Days TOTAL PREMIU…" at bounding box center [257, 108] width 303 height 154
click at [266, 161] on div "Vehicle HMK245 VOLKSWAGEN POLO 2014 Renewal date Premium You are paying Yearly …" at bounding box center [257, 155] width 303 height 25
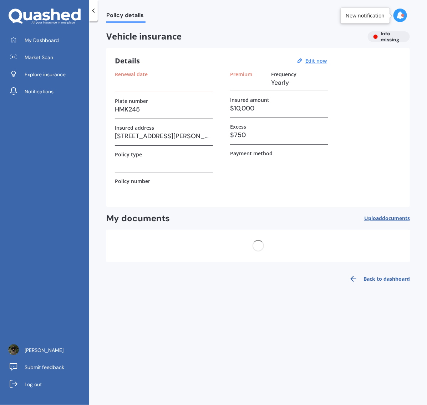
click at [155, 87] on h3 at bounding box center [164, 82] width 98 height 11
click at [55, 61] on link "Market Scan" at bounding box center [47, 57] width 84 height 14
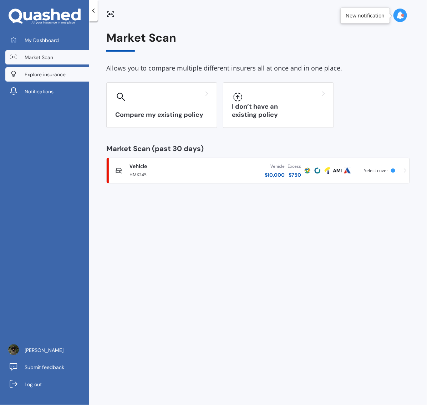
click at [56, 75] on span "Explore insurance" at bounding box center [45, 74] width 41 height 7
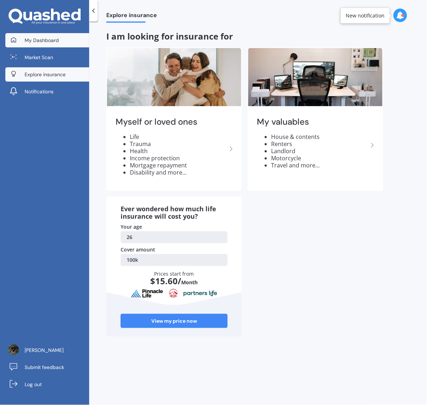
click at [58, 43] on link "My Dashboard" at bounding box center [47, 40] width 84 height 14
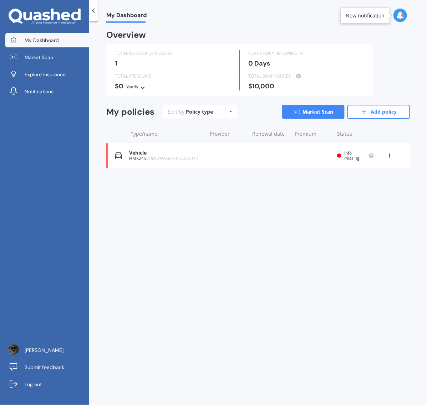
click at [184, 157] on span "VOLKSWAGEN POLO 2014" at bounding box center [172, 158] width 52 height 6
